Goal: Task Accomplishment & Management: Manage account settings

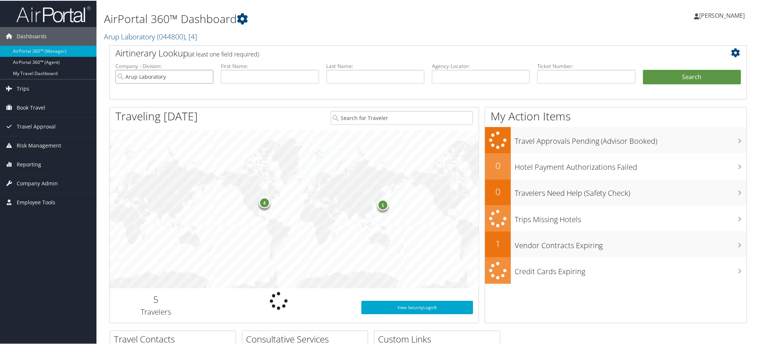
click at [206, 77] on input "Arup Laboratory" at bounding box center [164, 76] width 98 height 14
click at [484, 80] on input "text" at bounding box center [481, 76] width 98 height 14
paste input "DBDLBJ"
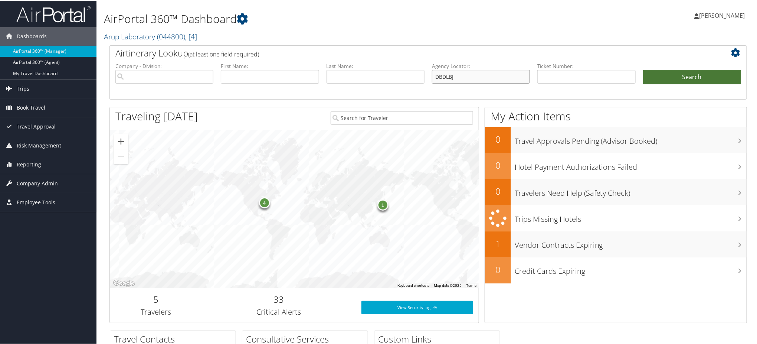
type input "DBDLBJ"
click at [682, 76] on button "Search" at bounding box center [692, 76] width 98 height 15
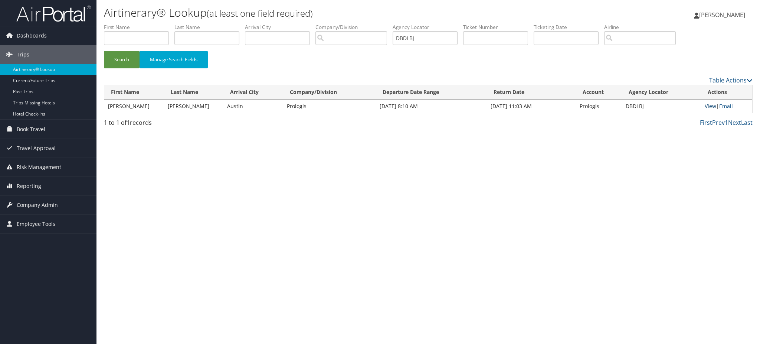
click at [712, 108] on link "View" at bounding box center [711, 105] width 12 height 7
drag, startPoint x: 429, startPoint y: 41, endPoint x: 318, endPoint y: 57, distance: 112.2
click at [320, 56] on form "First Name Last Name Departure City Arrival City Company/Division Airport/City …" at bounding box center [428, 49] width 649 height 52
paste input "NDH"
type input "DBDNDH"
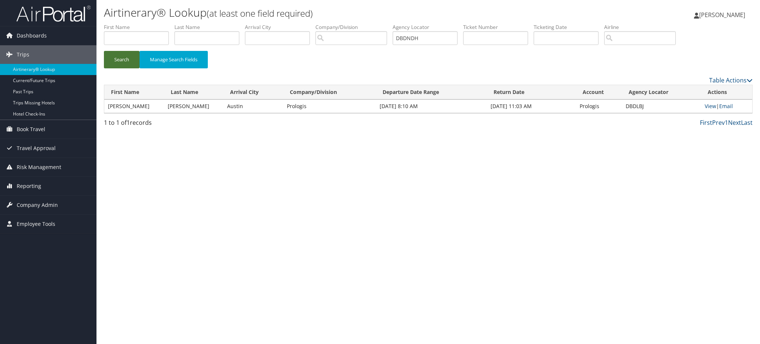
click at [127, 63] on button "Search" at bounding box center [122, 59] width 36 height 17
drag, startPoint x: 441, startPoint y: 35, endPoint x: 211, endPoint y: 61, distance: 231.3
click at [223, 60] on form "First Name Last Name Departure City Arrival City Company/Division Airport/City …" at bounding box center [428, 49] width 649 height 52
click at [115, 62] on button "Search" at bounding box center [122, 59] width 36 height 17
click at [706, 106] on link "View" at bounding box center [712, 105] width 12 height 7
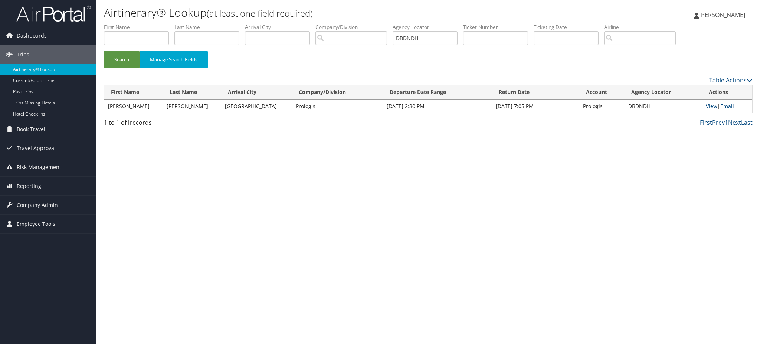
drag, startPoint x: 63, startPoint y: 12, endPoint x: 109, endPoint y: 35, distance: 52.0
click at [63, 12] on img at bounding box center [53, 13] width 74 height 17
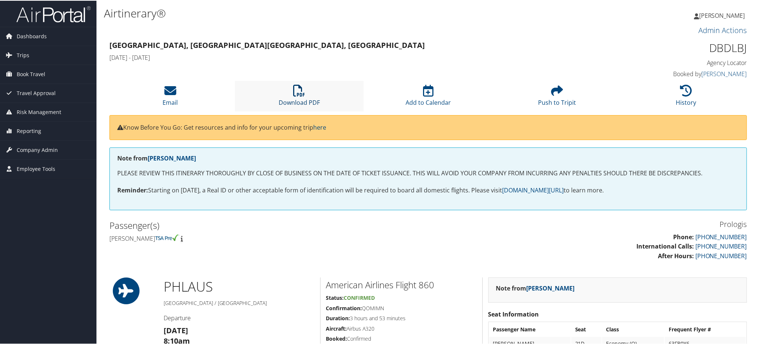
click at [302, 98] on link "Download PDF" at bounding box center [299, 97] width 41 height 18
click at [292, 94] on li "Download PDF" at bounding box center [299, 95] width 129 height 30
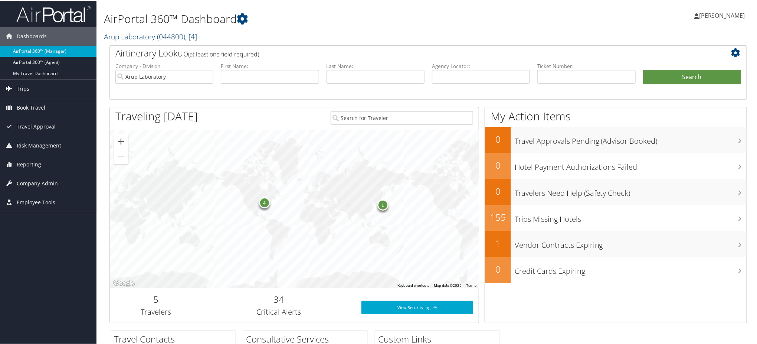
click at [197, 35] on span ", [ 4 ]" at bounding box center [191, 36] width 12 height 10
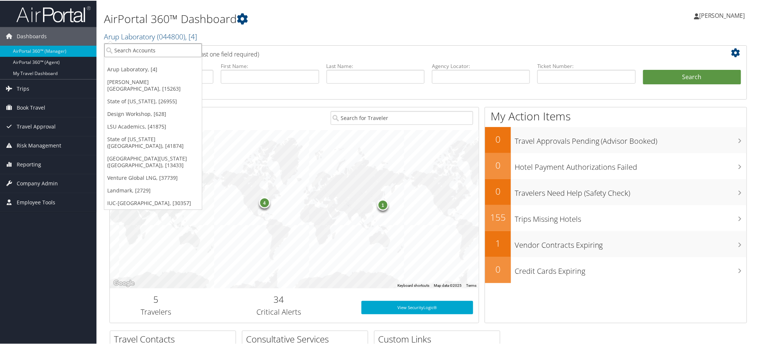
click at [170, 47] on input "search" at bounding box center [153, 50] width 98 height 14
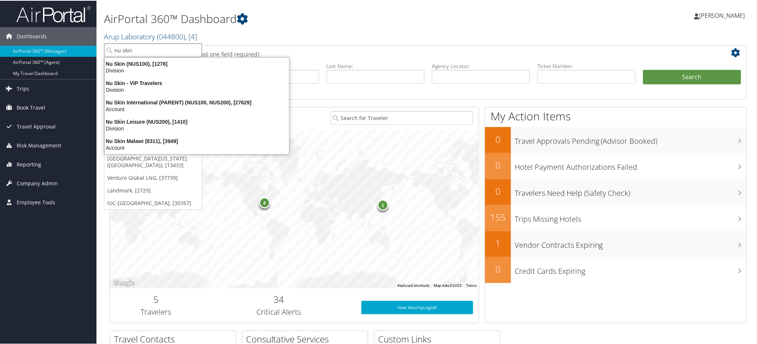
type input "nu skin"
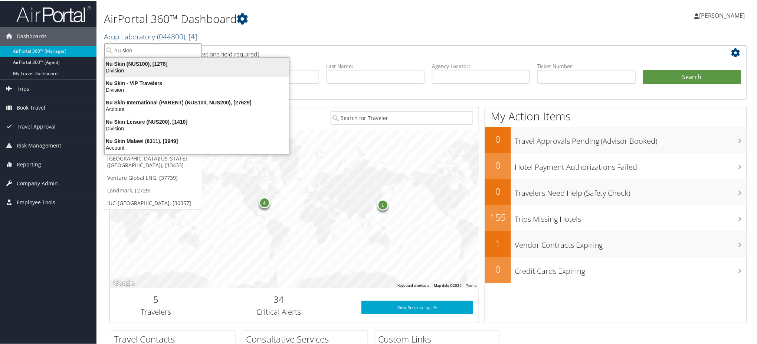
click at [149, 68] on div "Division" at bounding box center [196, 69] width 193 height 7
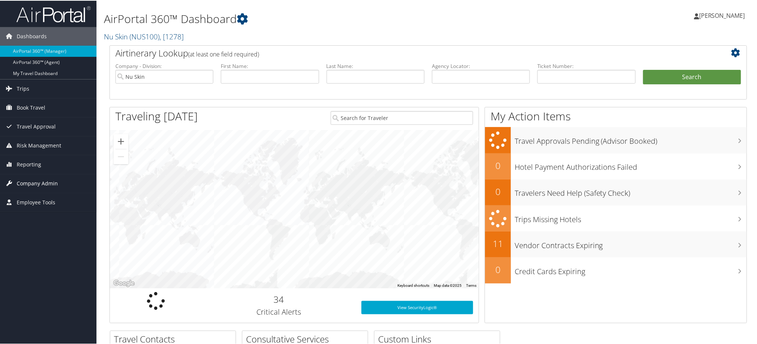
click at [47, 184] on span "Company Admin" at bounding box center [37, 182] width 41 height 19
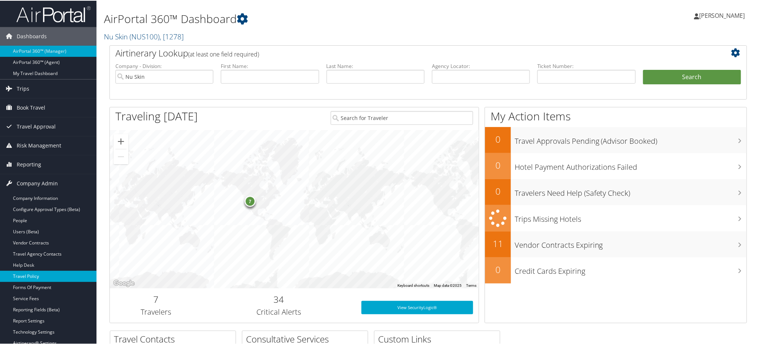
click at [48, 278] on link "Travel Policy" at bounding box center [48, 275] width 97 height 11
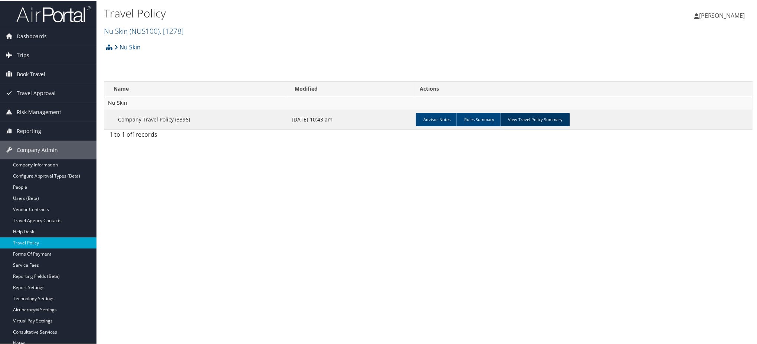
click at [540, 119] on link "View Travel Policy Summary" at bounding box center [536, 118] width 70 height 13
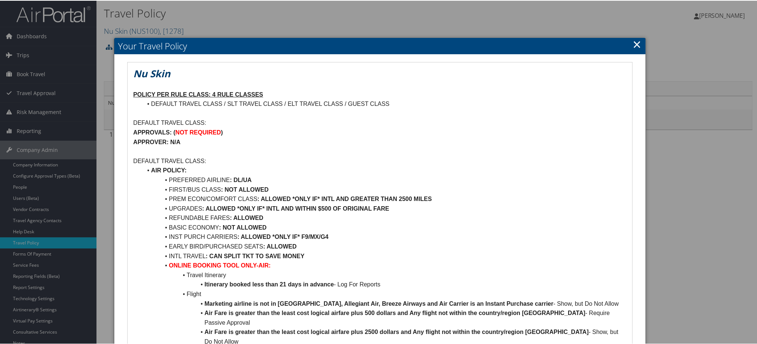
click at [636, 42] on link "×" at bounding box center [637, 43] width 9 height 15
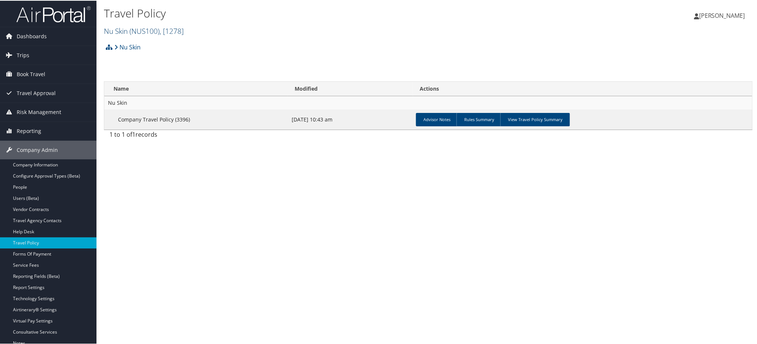
click at [168, 32] on span ", [ 1278 ]" at bounding box center [172, 30] width 24 height 10
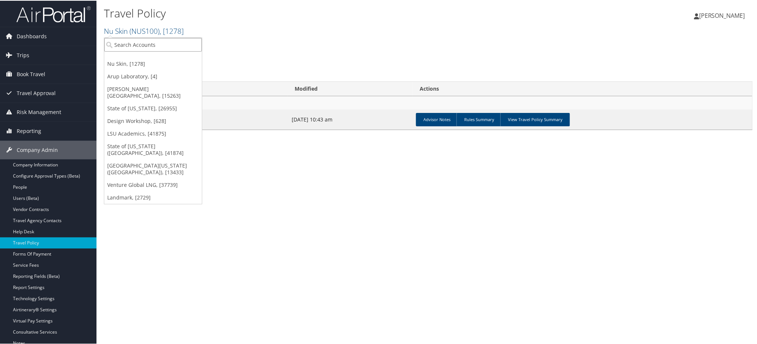
click at [164, 44] on input "search" at bounding box center [153, 44] width 98 height 14
type input "pike"
click at [217, 206] on div "Travel Policy Nu Skin ( NUS100 ) , [ 1278 ] Nu Skin Arup Laboratory [PERSON_NAM…" at bounding box center [429, 172] width 664 height 344
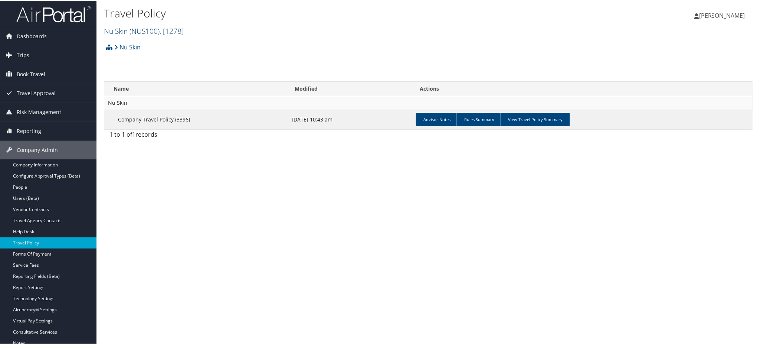
click at [184, 33] on span ", [ 1278 ]" at bounding box center [172, 30] width 24 height 10
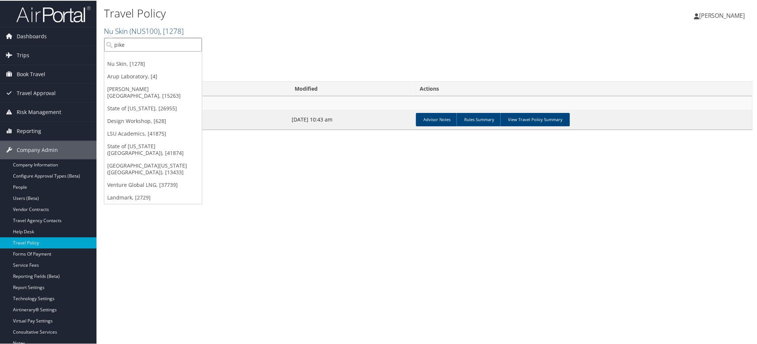
click at [161, 48] on input "pike" at bounding box center [153, 44] width 98 height 14
type input "p"
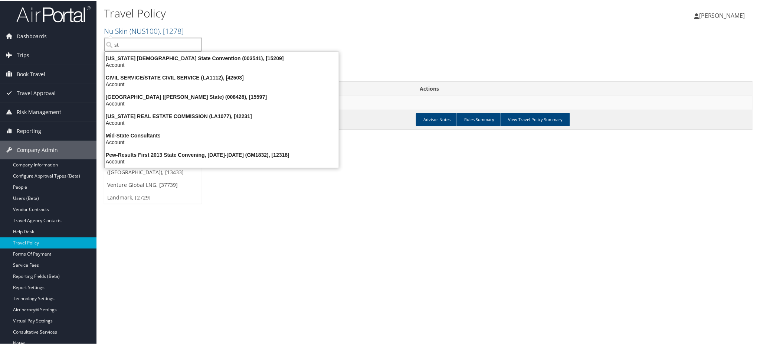
type input "s"
